Goal: Navigation & Orientation: Understand site structure

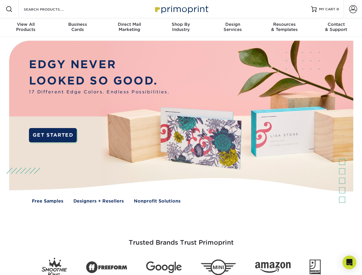
click at [181, 138] on img at bounding box center [181, 126] width 359 height 179
click at [9, 9] on span at bounding box center [9, 9] width 7 height 7
click at [353, 9] on span at bounding box center [354, 9] width 8 height 8
click at [26, 28] on div "View All Products" at bounding box center [26, 27] width 52 height 10
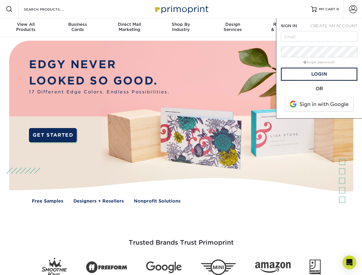
click at [77, 28] on div "Business Cards" at bounding box center [78, 27] width 52 height 10
click at [129, 28] on div "Direct Mail Marketing" at bounding box center [130, 27] width 52 height 10
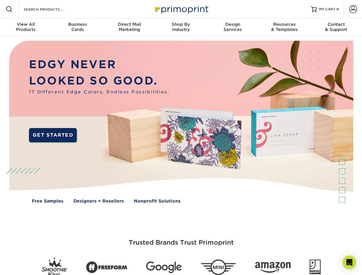
click at [181, 28] on div "Shop By Industry" at bounding box center [181, 27] width 52 height 10
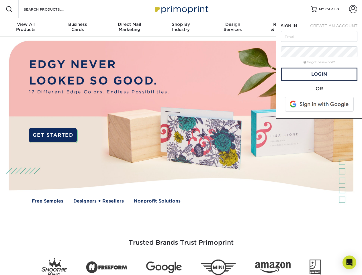
click at [233, 28] on div "Design Services" at bounding box center [233, 27] width 52 height 10
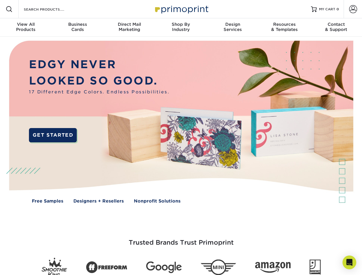
click at [285, 28] on span "SIGN IN" at bounding box center [289, 26] width 16 height 5
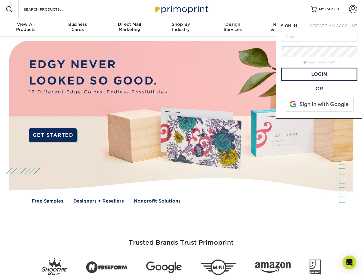
click at [337, 28] on div "Contact & Support" at bounding box center [337, 27] width 52 height 10
